Goal: Information Seeking & Learning: Learn about a topic

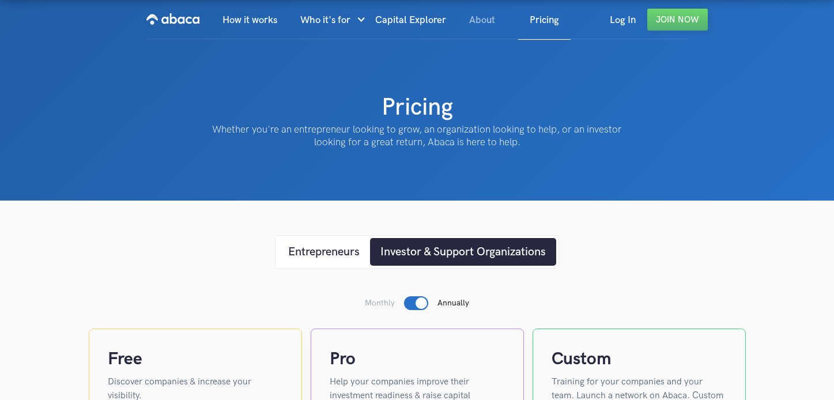
click at [480, 25] on link "About" at bounding box center [481, 20] width 49 height 39
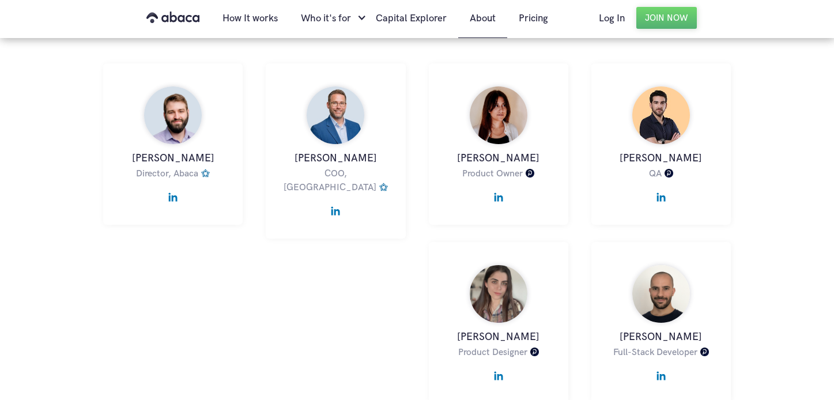
scroll to position [576, 0]
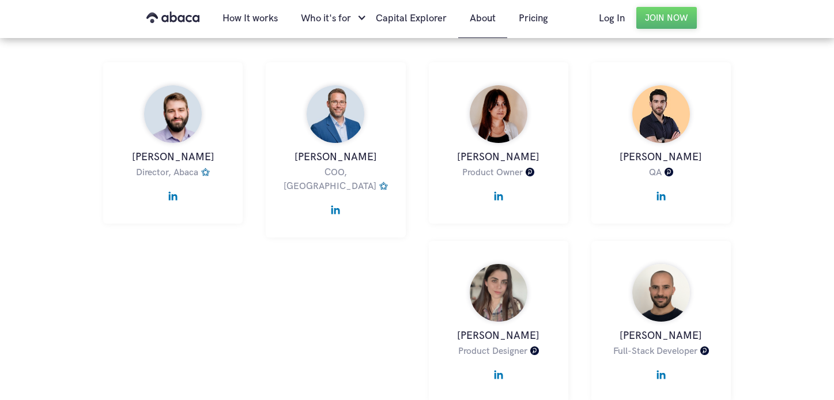
click at [175, 191] on img at bounding box center [172, 192] width 9 height 15
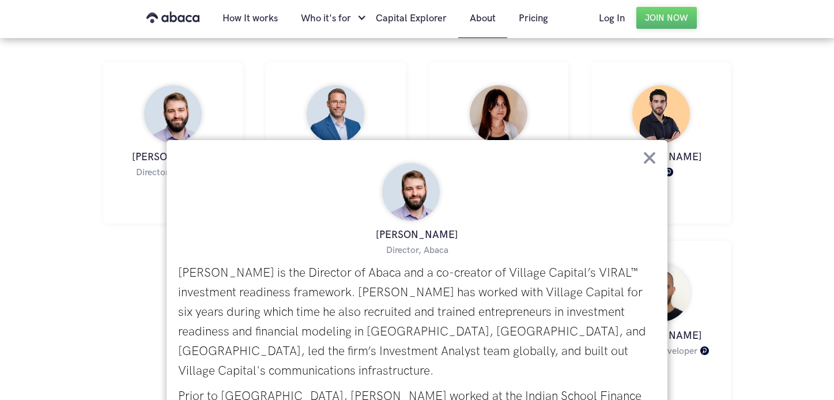
click at [798, 161] on div "[PERSON_NAME] CEO at [GEOGRAPHIC_DATA] [PERSON_NAME] developed the Village Capi…" at bounding box center [417, 205] width 834 height 1065
click at [647, 153] on img at bounding box center [649, 158] width 13 height 13
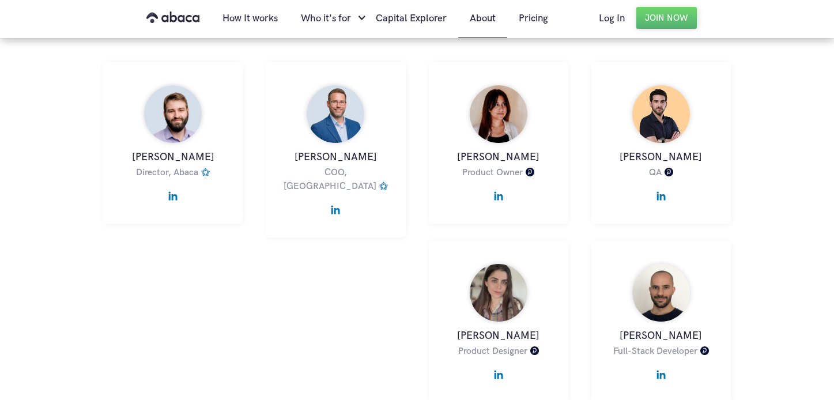
click at [496, 194] on img at bounding box center [498, 192] width 9 height 15
